Goal: Navigation & Orientation: Find specific page/section

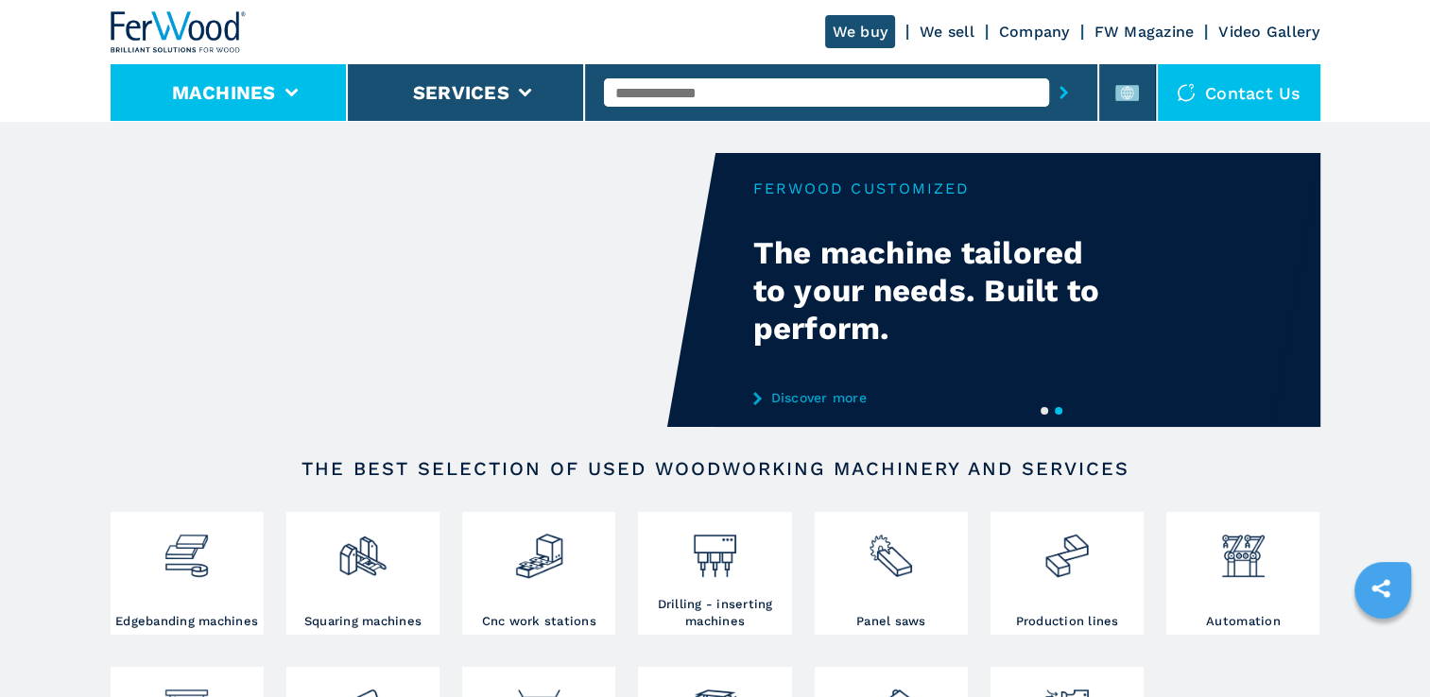
click at [287, 90] on icon at bounding box center [290, 93] width 13 height 9
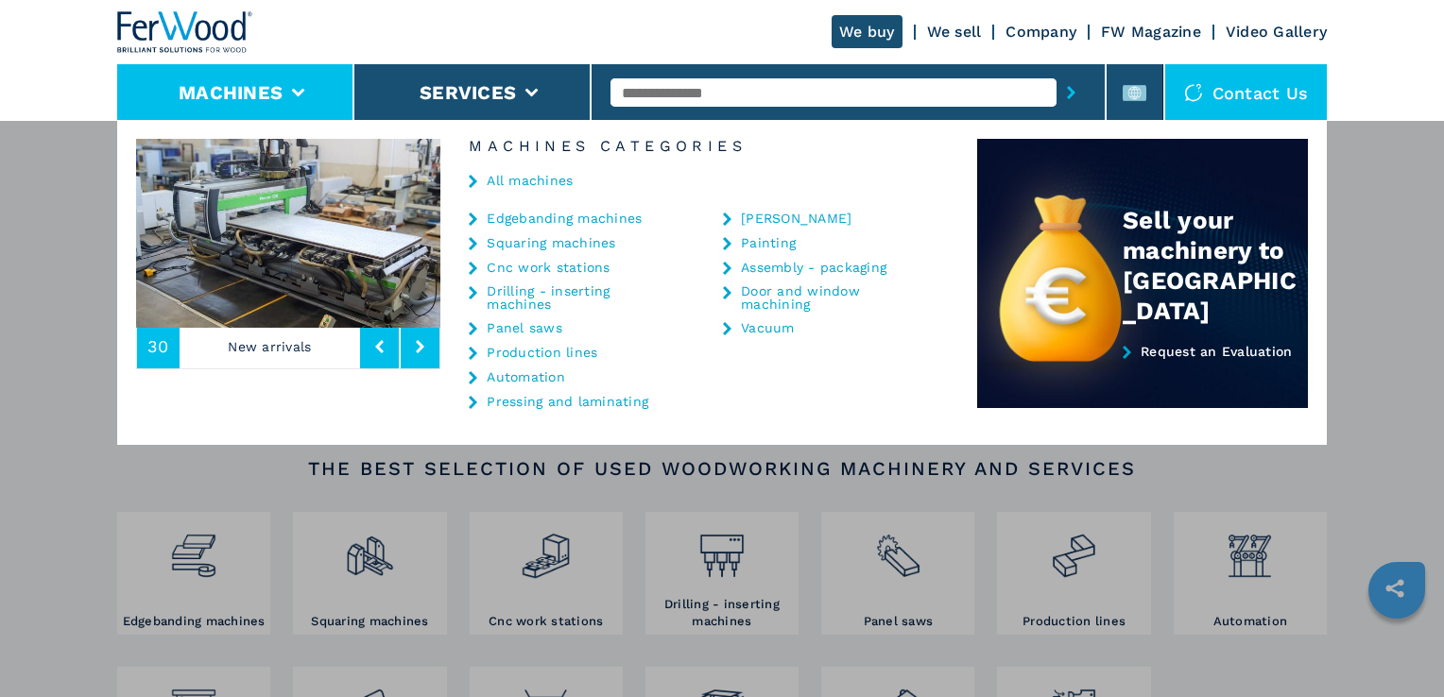
click at [533, 263] on link "Cnc work stations" at bounding box center [548, 267] width 123 height 13
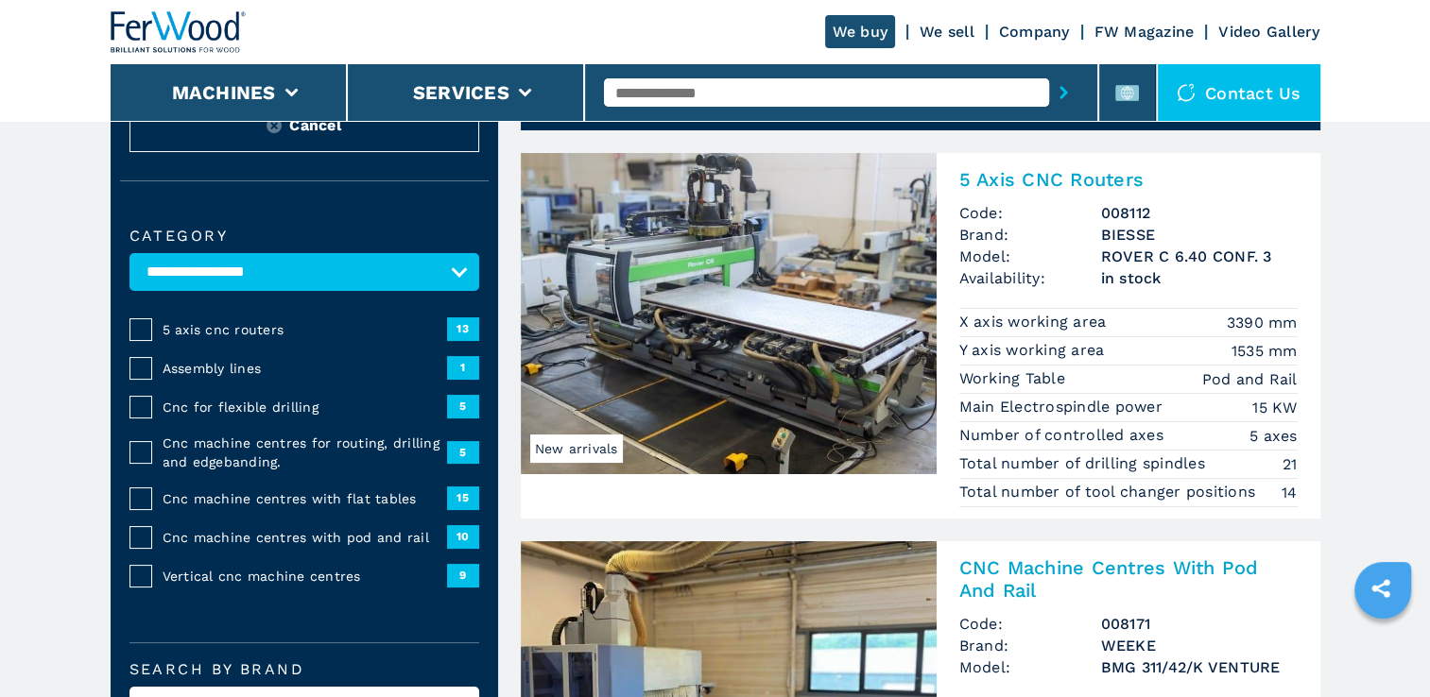
scroll to position [95, 0]
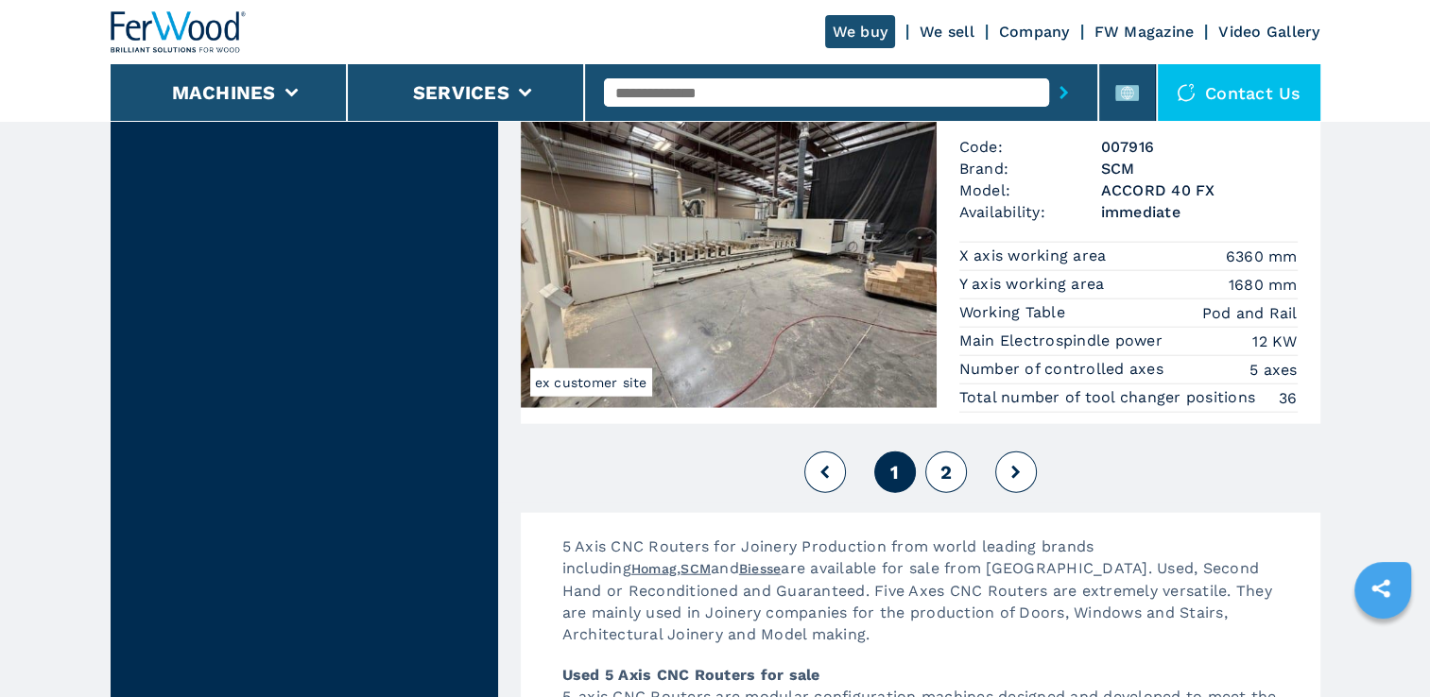
scroll to position [4631, 0]
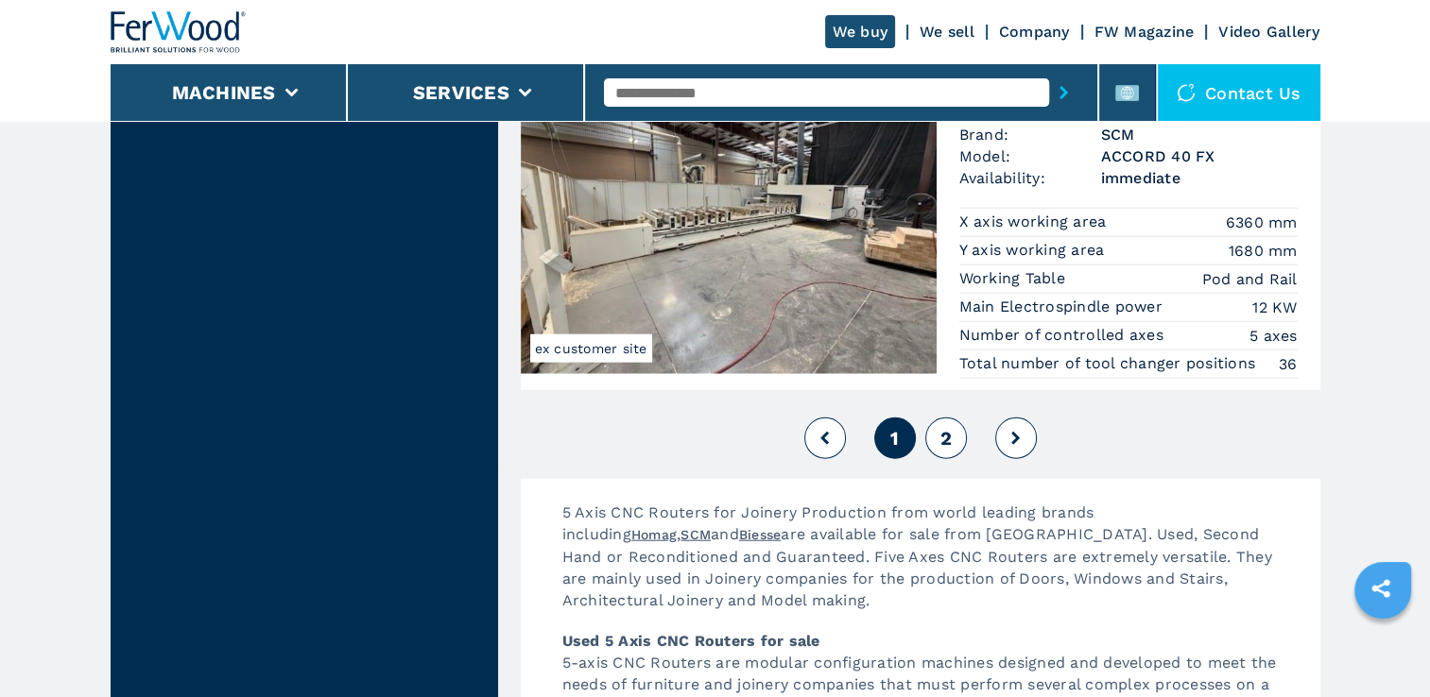
click at [941, 428] on span "2" at bounding box center [944, 438] width 11 height 23
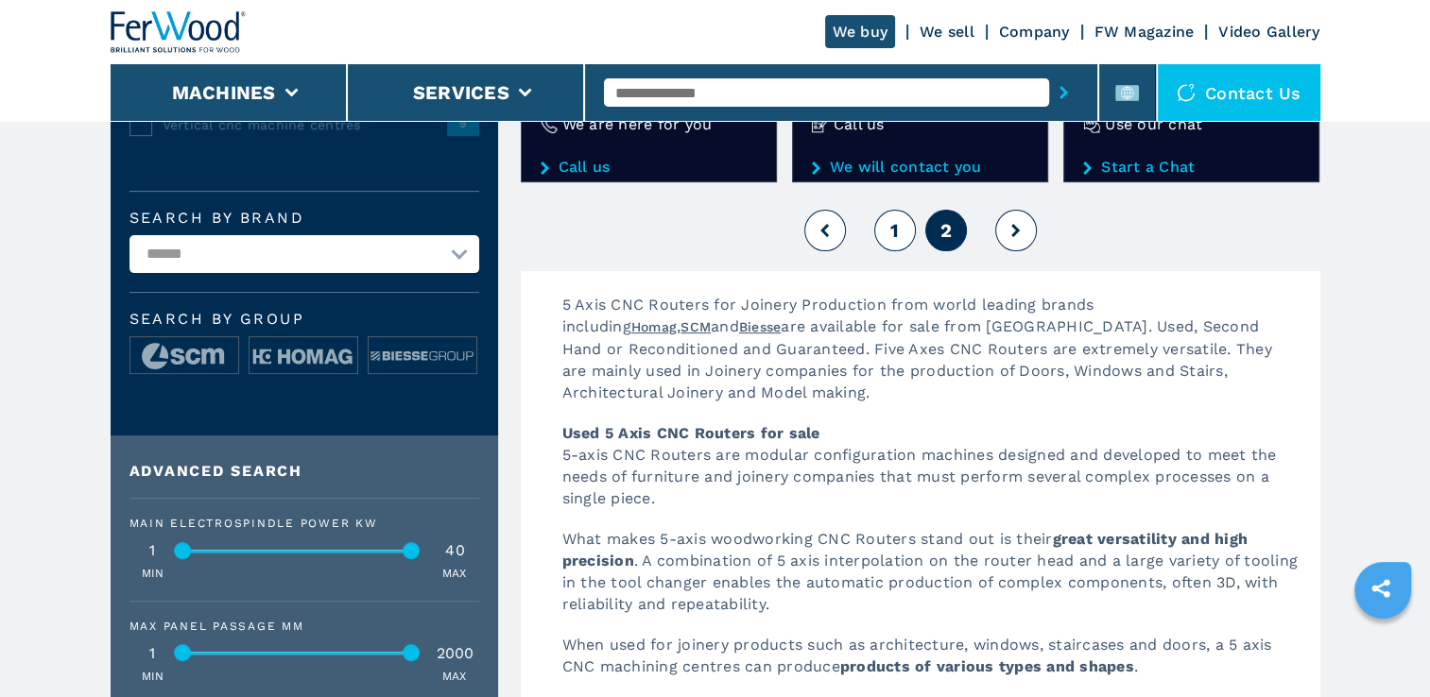
scroll to position [284, 0]
